Goal: Navigation & Orientation: Find specific page/section

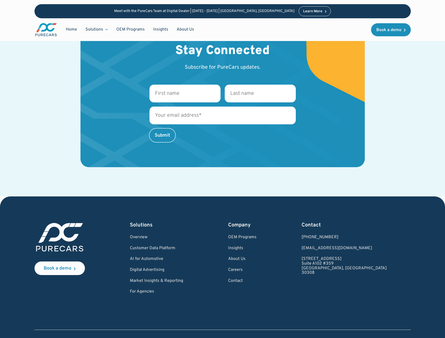
scroll to position [1445, 0]
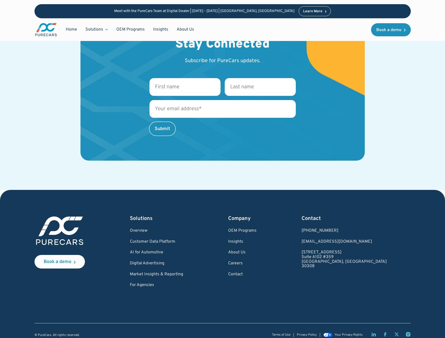
click at [65, 218] on img at bounding box center [59, 231] width 50 height 32
